Goal: Task Accomplishment & Management: Manage account settings

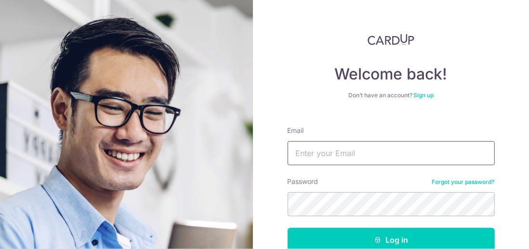
click at [322, 157] on input "Email" at bounding box center [391, 153] width 207 height 24
type input "[PERSON_NAME][EMAIL_ADDRESS][DOMAIN_NAME]"
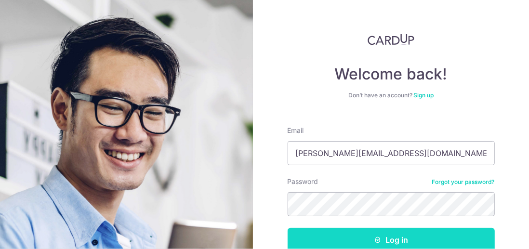
click at [392, 239] on button "Log in" at bounding box center [391, 240] width 207 height 24
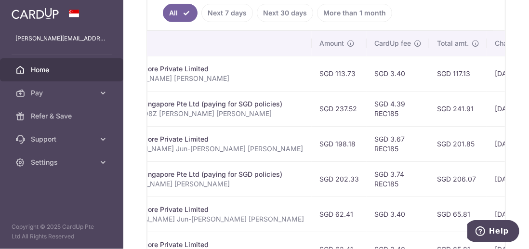
scroll to position [299, 0]
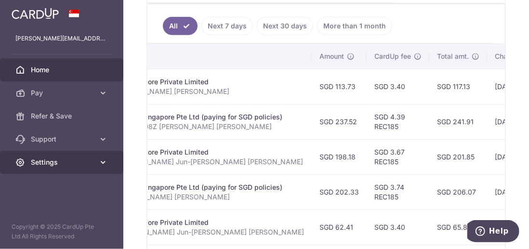
click at [104, 164] on icon at bounding box center [103, 162] width 10 height 10
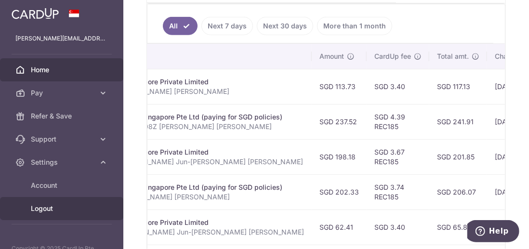
click at [62, 212] on span "Logout" at bounding box center [63, 209] width 64 height 10
